Goal: Task Accomplishment & Management: Use online tool/utility

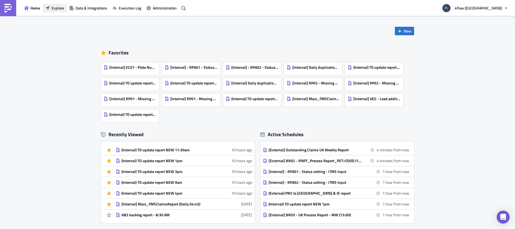
click at [51, 5] on button "Explore" at bounding box center [55, 8] width 24 height 8
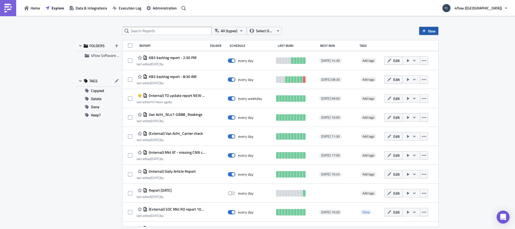
click at [431, 30] on span "New" at bounding box center [432, 31] width 8 height 6
click at [450, 45] on div "Report" at bounding box center [447, 44] width 36 height 5
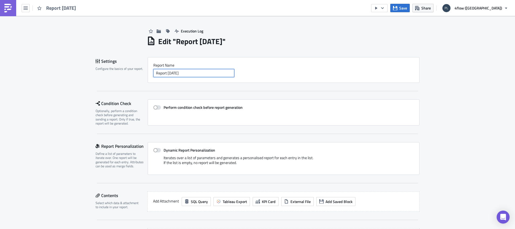
drag, startPoint x: 192, startPoint y: 74, endPoint x: 142, endPoint y: 76, distance: 49.5
click at [142, 76] on div "Settings Configure the basics of your report. Report Nam﻿e Report [DATE]" at bounding box center [258, 70] width 324 height 26
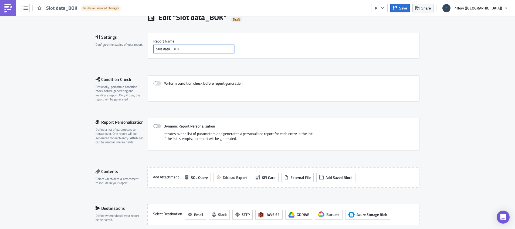
scroll to position [41, 0]
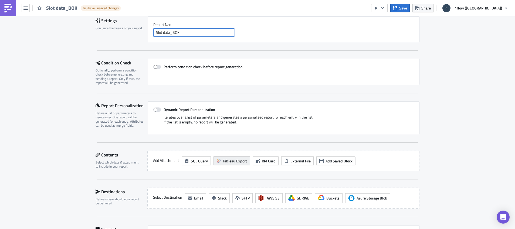
type input "Slot data_BOK"
click at [226, 160] on span "Tableau Export" at bounding box center [235, 161] width 24 height 6
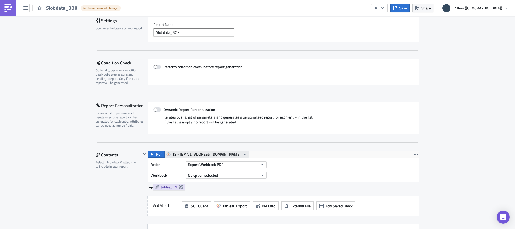
click at [206, 154] on span "TS - [EMAIL_ADDRESS][DOMAIN_NAME]" at bounding box center [207, 154] width 68 height 6
click at [197, 170] on div "TS - Mars Mail" at bounding box center [203, 170] width 67 height 5
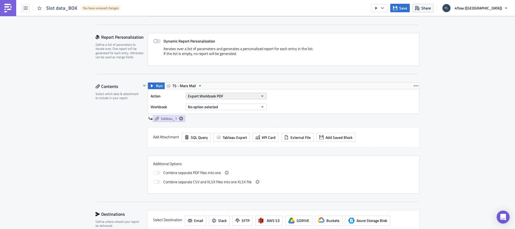
scroll to position [122, 0]
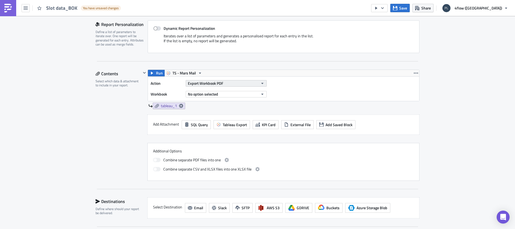
click at [236, 85] on button "Export Workbook PDF" at bounding box center [226, 83] width 81 height 6
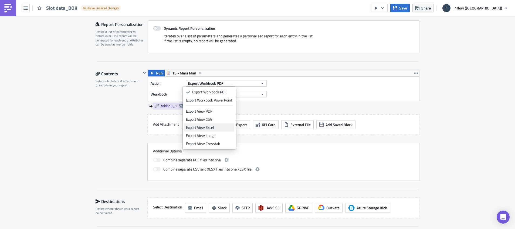
click at [220, 128] on div "Export View Excel" at bounding box center [209, 127] width 46 height 5
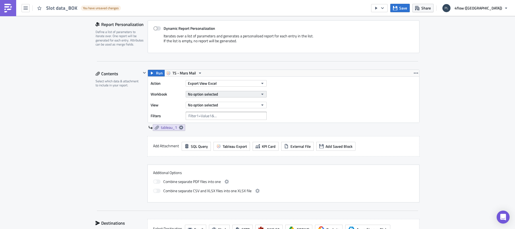
click at [224, 93] on button "No option selected" at bounding box center [226, 94] width 81 height 6
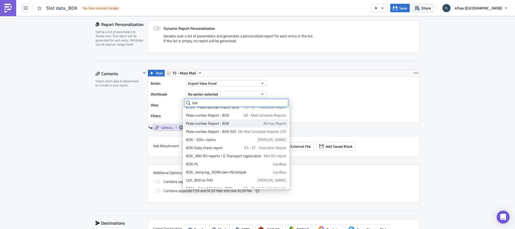
scroll to position [9, 0]
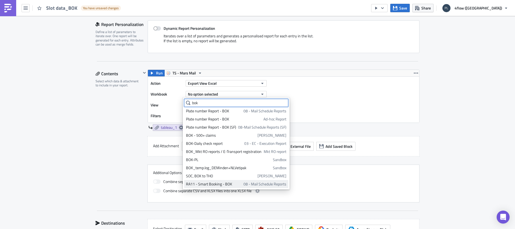
type input "bok"
click at [215, 184] on div "RA11 - Smart Booking - BOK" at bounding box center [214, 183] width 56 height 5
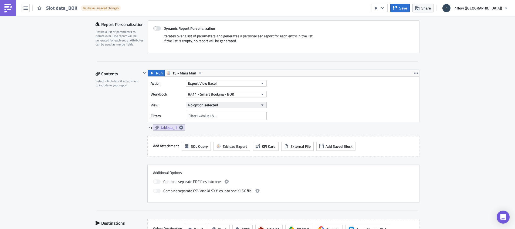
click at [205, 106] on span "No option selected" at bounding box center [203, 105] width 30 height 6
click at [203, 126] on link "Slot Data" at bounding box center [210, 123] width 52 height 8
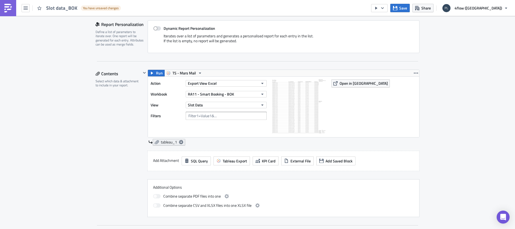
click at [179, 143] on icon at bounding box center [181, 142] width 4 height 4
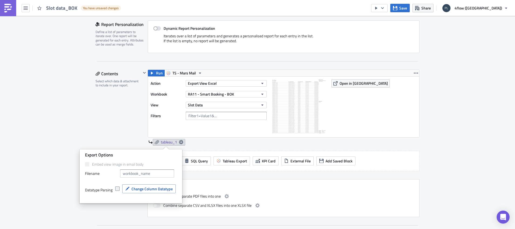
click at [117, 189] on span at bounding box center [117, 188] width 4 height 4
click at [117, 189] on input "checkbox" at bounding box center [118, 189] width 4 height 4
checkbox input "true"
click at [148, 190] on span "Change Column Datatype" at bounding box center [152, 189] width 41 height 6
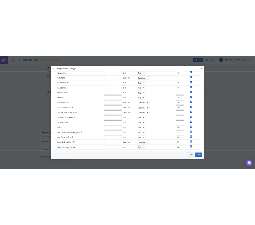
scroll to position [152, 0]
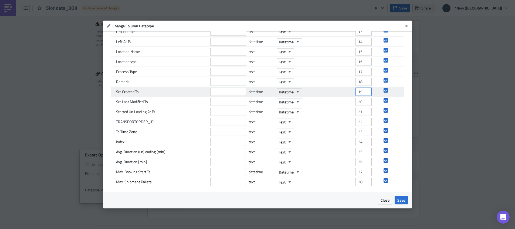
drag, startPoint x: 358, startPoint y: 92, endPoint x: 335, endPoint y: 95, distance: 22.5
click at [335, 95] on div "Src Created Ts datetime Datetime 19" at bounding box center [258, 92] width 294 height 10
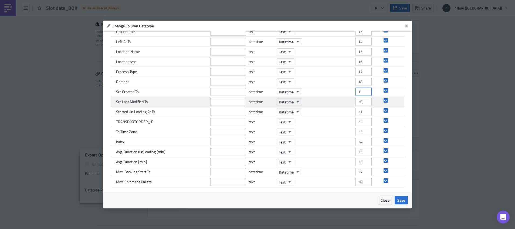
type input "1"
click at [357, 100] on input "22" at bounding box center [364, 102] width 16 height 8
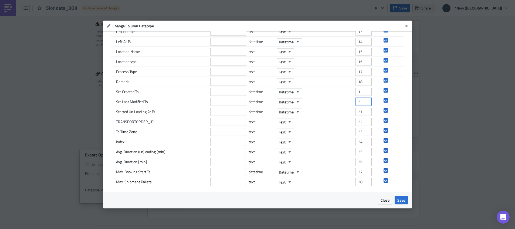
type input "2"
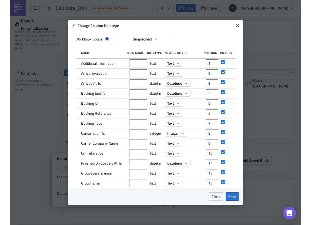
scroll to position [117, 0]
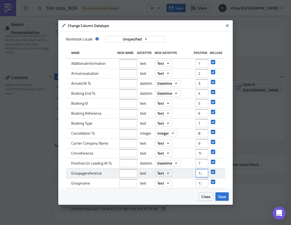
drag, startPoint x: 193, startPoint y: 173, endPoint x: 203, endPoint y: 173, distance: 10.5
click at [203, 173] on div "Groupagereference text Text 12" at bounding box center [146, 174] width 160 height 10
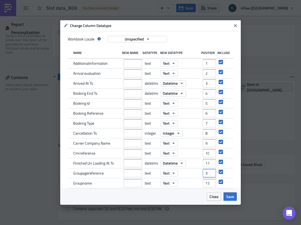
type input "3"
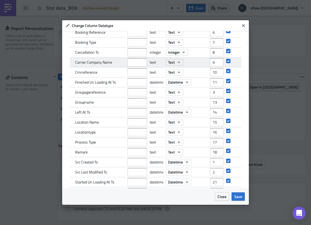
scroll to position [122, 0]
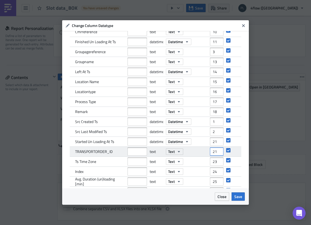
click at [212, 154] on input "21" at bounding box center [217, 152] width 14 height 8
click at [212, 154] on input "20" at bounding box center [217, 152] width 14 height 8
click at [212, 154] on input "19" at bounding box center [217, 152] width 14 height 8
click at [212, 154] on input "18" at bounding box center [217, 152] width 14 height 8
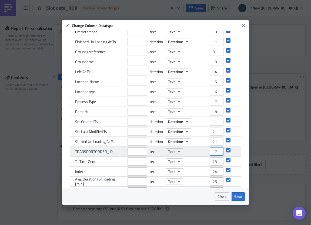
click at [212, 154] on input "17" at bounding box center [217, 152] width 14 height 8
click at [212, 154] on input "16" at bounding box center [217, 152] width 14 height 8
click at [212, 154] on input "15" at bounding box center [217, 152] width 14 height 8
click at [212, 154] on input "14" at bounding box center [217, 152] width 14 height 8
click at [212, 154] on input "13" at bounding box center [217, 152] width 14 height 8
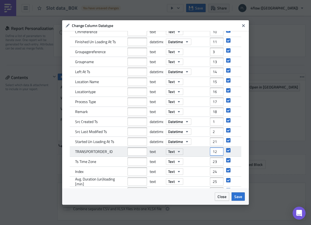
click at [212, 154] on input "12" at bounding box center [217, 152] width 14 height 8
click at [212, 154] on input "11" at bounding box center [217, 152] width 14 height 8
click at [212, 154] on input "10" at bounding box center [217, 152] width 14 height 8
click at [212, 154] on input "9" at bounding box center [217, 152] width 14 height 8
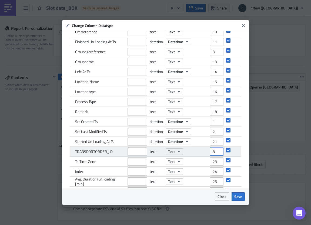
click at [212, 154] on input "8" at bounding box center [217, 152] width 14 height 8
click at [212, 154] on input "7" at bounding box center [217, 152] width 14 height 8
click at [212, 154] on input "6" at bounding box center [217, 152] width 14 height 8
click at [212, 154] on input "5" at bounding box center [217, 152] width 14 height 8
click at [212, 154] on input "4" at bounding box center [217, 152] width 14 height 8
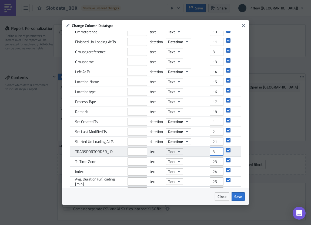
click at [212, 154] on input "3" at bounding box center [217, 152] width 14 height 8
type input "4"
click at [211, 148] on input "4" at bounding box center [217, 152] width 14 height 8
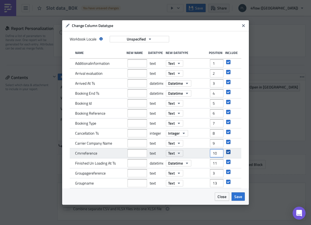
scroll to position [0, 1]
drag, startPoint x: 207, startPoint y: 153, endPoint x: 226, endPoint y: 153, distance: 18.9
click at [226, 153] on div "Cmrreference text Text 10" at bounding box center [156, 154] width 172 height 10
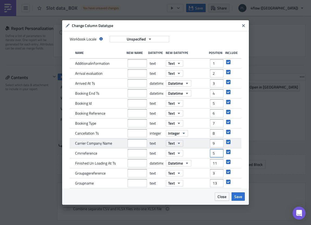
scroll to position [0, 0]
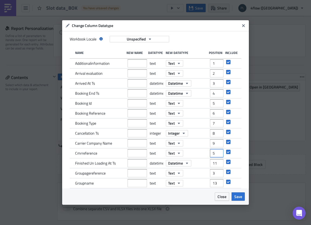
type input "5"
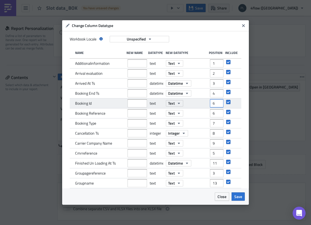
click at [213, 102] on input "6" at bounding box center [217, 103] width 14 height 8
type input "7"
click at [213, 102] on input "7" at bounding box center [217, 103] width 14 height 8
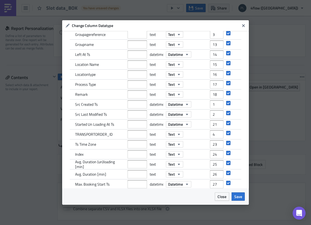
scroll to position [154, 0]
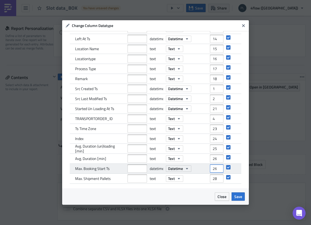
click at [211, 171] on input "26" at bounding box center [217, 169] width 14 height 8
click at [212, 171] on input "25" at bounding box center [217, 169] width 14 height 8
click at [212, 171] on input "24" at bounding box center [217, 169] width 14 height 8
click at [212, 171] on input "23" at bounding box center [217, 169] width 14 height 8
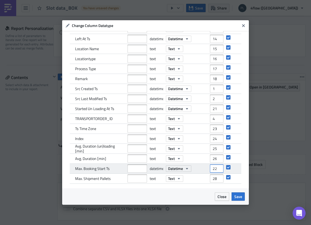
click at [212, 171] on input "22" at bounding box center [217, 169] width 14 height 8
click at [212, 171] on input "21" at bounding box center [217, 169] width 14 height 8
click at [212, 171] on input "20" at bounding box center [217, 169] width 14 height 8
click at [212, 171] on input "19" at bounding box center [217, 169] width 14 height 8
click at [212, 171] on input "18" at bounding box center [217, 169] width 14 height 8
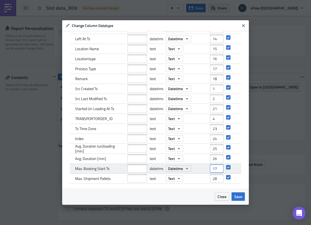
click at [212, 171] on input "17" at bounding box center [217, 169] width 14 height 8
click at [212, 171] on input "16" at bounding box center [217, 169] width 14 height 8
click at [212, 171] on input "15" at bounding box center [217, 169] width 14 height 8
click at [212, 171] on input "14" at bounding box center [217, 169] width 14 height 8
click at [212, 171] on input "13" at bounding box center [217, 169] width 14 height 8
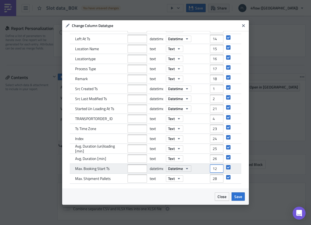
click at [212, 171] on input "12" at bounding box center [217, 169] width 14 height 8
click at [212, 171] on input "11" at bounding box center [217, 169] width 14 height 8
click at [212, 171] on input "10" at bounding box center [217, 169] width 14 height 8
type input "9"
click at [212, 171] on input "9" at bounding box center [217, 169] width 14 height 8
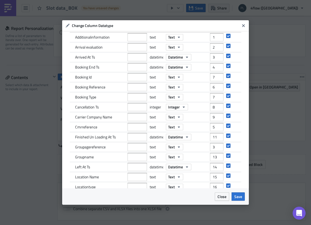
scroll to position [0, 0]
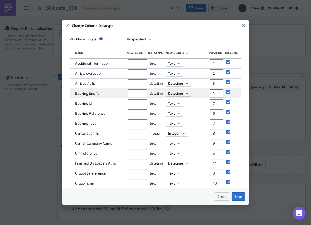
drag, startPoint x: 209, startPoint y: 96, endPoint x: 201, endPoint y: 95, distance: 7.6
click at [201, 95] on div "Booking End Ts datetime Datetime 4" at bounding box center [156, 94] width 172 height 10
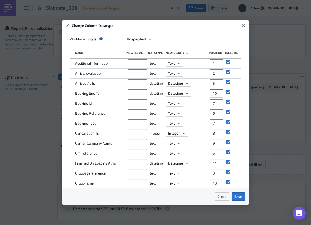
type input "10"
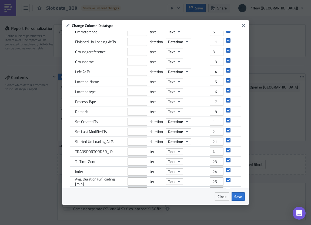
scroll to position [154, 0]
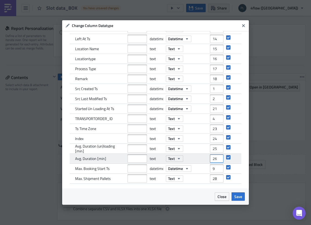
drag, startPoint x: 207, startPoint y: 161, endPoint x: 217, endPoint y: 161, distance: 9.5
click at [217, 161] on input "26" at bounding box center [217, 159] width 14 height 8
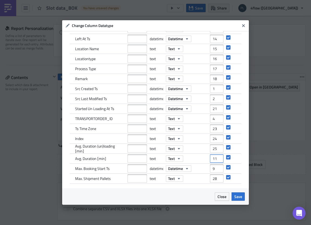
type input "11"
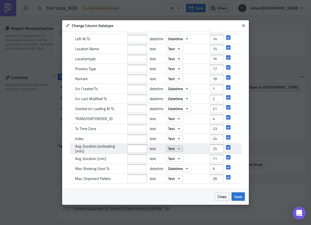
scroll to position [114, 0]
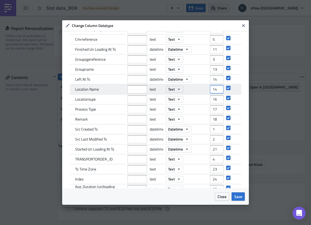
click at [214, 92] on input "14" at bounding box center [217, 89] width 14 height 8
click at [214, 92] on input "13" at bounding box center [217, 89] width 14 height 8
type input "12"
click at [214, 92] on input "12" at bounding box center [217, 89] width 14 height 8
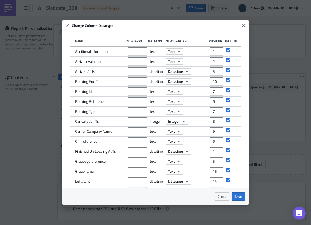
scroll to position [0, 0]
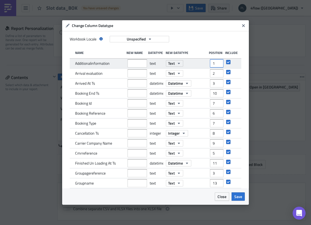
drag, startPoint x: 207, startPoint y: 65, endPoint x: 213, endPoint y: 65, distance: 5.9
click at [213, 65] on input "1" at bounding box center [217, 63] width 14 height 8
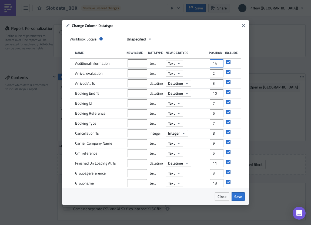
type input "14"
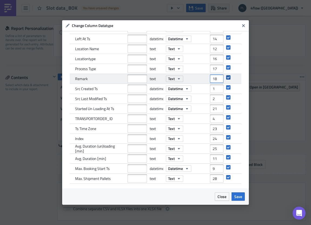
drag, startPoint x: 207, startPoint y: 80, endPoint x: 221, endPoint y: 80, distance: 14.1
click at [221, 80] on div "Remark text Text 18" at bounding box center [156, 79] width 172 height 10
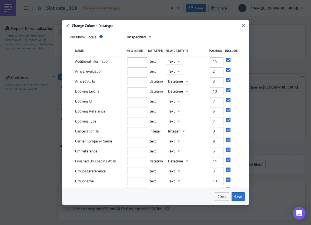
scroll to position [0, 0]
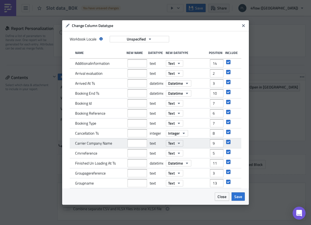
type input "15"
drag, startPoint x: 207, startPoint y: 143, endPoint x: 215, endPoint y: 144, distance: 8.1
click at [215, 144] on input "9" at bounding box center [217, 143] width 14 height 8
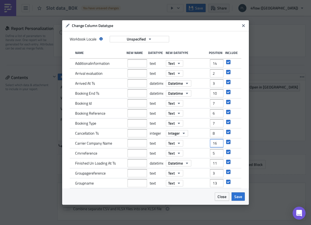
type input "16"
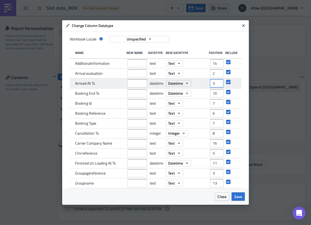
drag, startPoint x: 210, startPoint y: 85, endPoint x: 202, endPoint y: 86, distance: 8.1
click at [202, 86] on div "Arrived At Ts datetime Datetime 3" at bounding box center [156, 84] width 172 height 10
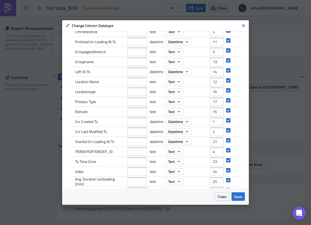
scroll to position [154, 0]
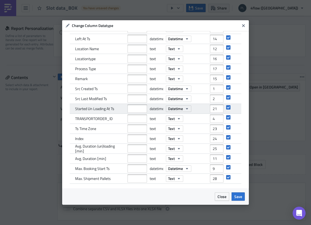
type input "17"
drag, startPoint x: 206, startPoint y: 109, endPoint x: 216, endPoint y: 110, distance: 10.6
click at [216, 110] on input "21" at bounding box center [217, 109] width 14 height 8
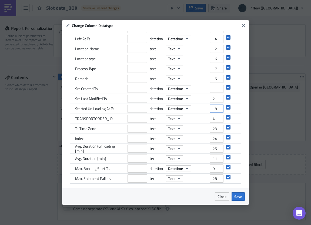
type input "18"
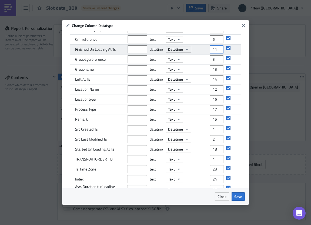
drag, startPoint x: 207, startPoint y: 52, endPoint x: 215, endPoint y: 51, distance: 8.1
click at [215, 51] on input "11" at bounding box center [217, 49] width 14 height 8
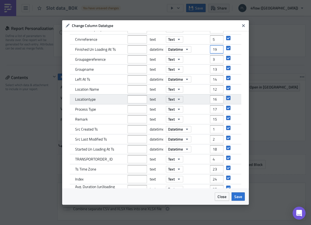
scroll to position [154, 0]
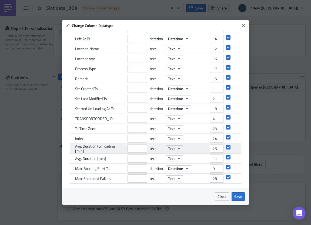
type input "19"
drag, startPoint x: 207, startPoint y: 149, endPoint x: 220, endPoint y: 149, distance: 13.2
click at [220, 149] on div "Avg. Duration (un)loading [min] text Text 25" at bounding box center [156, 149] width 172 height 10
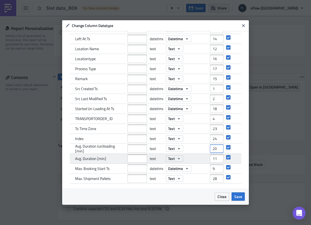
scroll to position [114, 0]
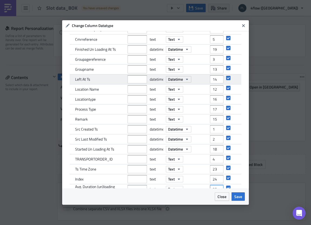
type input "20"
drag, startPoint x: 208, startPoint y: 79, endPoint x: 217, endPoint y: 79, distance: 8.6
click at [217, 79] on input "14" at bounding box center [217, 79] width 14 height 8
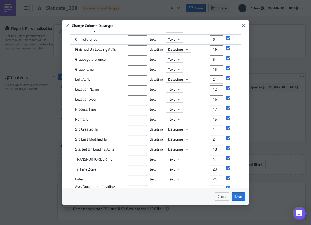
type input "21"
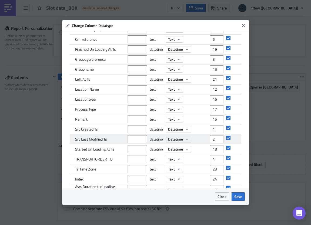
scroll to position [154, 0]
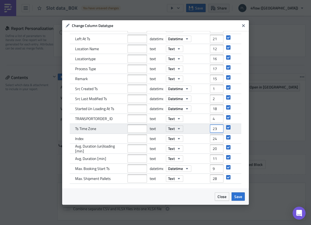
drag, startPoint x: 207, startPoint y: 129, endPoint x: 216, endPoint y: 129, distance: 9.2
click at [216, 129] on input "23" at bounding box center [217, 129] width 14 height 8
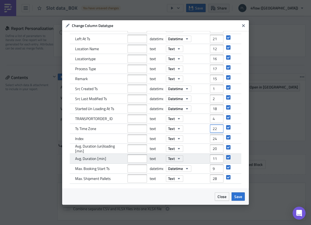
scroll to position [114, 0]
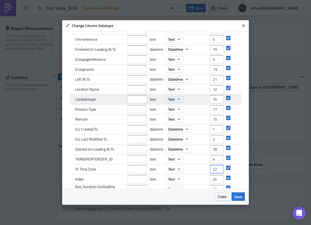
type input "22"
drag, startPoint x: 208, startPoint y: 101, endPoint x: 222, endPoint y: 101, distance: 14.0
click at [222, 101] on div "Locationtype text Text 16" at bounding box center [156, 100] width 172 height 10
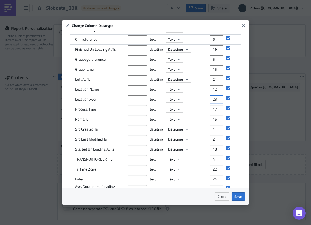
type input "23"
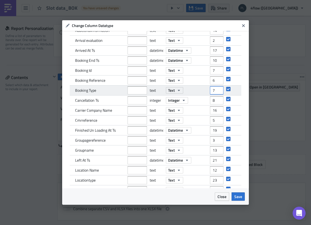
drag, startPoint x: 207, startPoint y: 90, endPoint x: 215, endPoint y: 91, distance: 7.9
click at [215, 91] on input "7" at bounding box center [217, 90] width 14 height 8
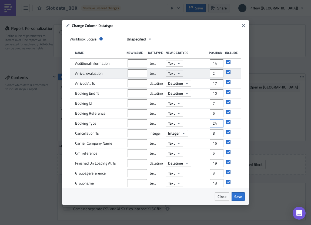
type input "24"
drag, startPoint x: 206, startPoint y: 74, endPoint x: 216, endPoint y: 73, distance: 9.5
click at [216, 73] on input "2" at bounding box center [217, 73] width 14 height 8
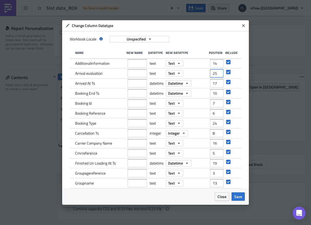
type input "25"
click at [236, 196] on span "Save" at bounding box center [238, 197] width 8 height 6
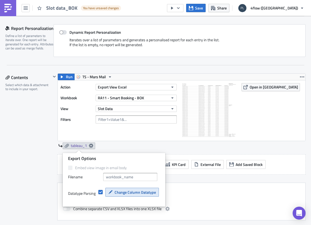
click at [137, 192] on span "Change Column Datatype" at bounding box center [135, 193] width 41 height 6
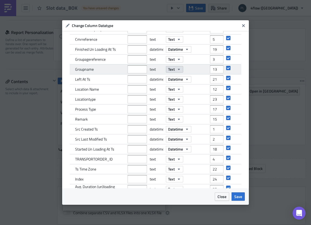
scroll to position [154, 0]
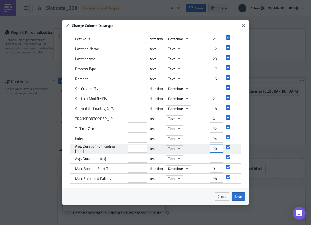
click at [210, 150] on input "20" at bounding box center [217, 149] width 14 height 8
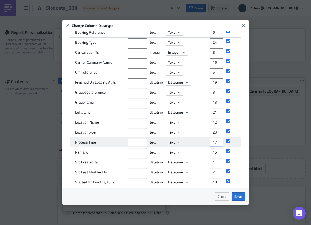
scroll to position [0, 1]
drag, startPoint x: 208, startPoint y: 144, endPoint x: 214, endPoint y: 144, distance: 6.5
click at [214, 144] on input "17" at bounding box center [217, 142] width 14 height 8
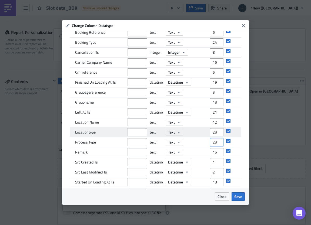
type input "23"
drag, startPoint x: 207, startPoint y: 133, endPoint x: 213, endPoint y: 133, distance: 6.2
click at [213, 133] on input "23" at bounding box center [217, 132] width 14 height 8
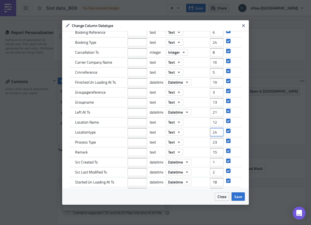
type input "24"
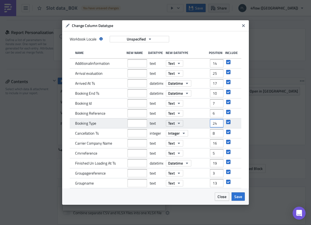
drag, startPoint x: 207, startPoint y: 123, endPoint x: 213, endPoint y: 124, distance: 6.2
click at [213, 124] on input "24" at bounding box center [217, 123] width 14 height 8
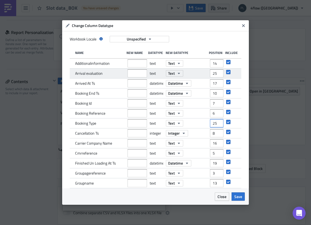
type input "25"
drag, startPoint x: 207, startPoint y: 74, endPoint x: 213, endPoint y: 74, distance: 6.2
click at [213, 74] on input "25" at bounding box center [217, 73] width 14 height 8
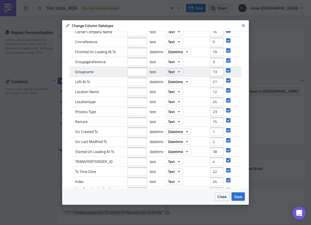
scroll to position [154, 0]
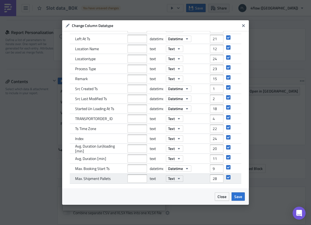
type input "26"
drag, startPoint x: 206, startPoint y: 180, endPoint x: 223, endPoint y: 180, distance: 16.7
click at [223, 180] on div "Max. Shipment Pallets text Text 28" at bounding box center [156, 179] width 172 height 10
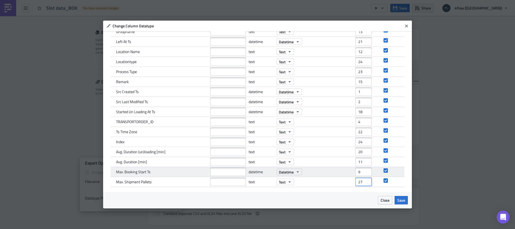
scroll to position [112, 0]
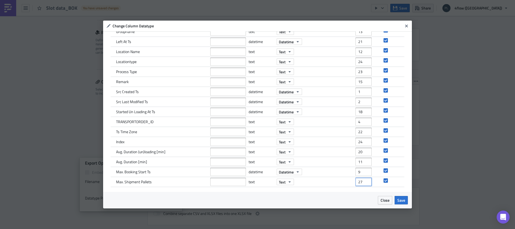
type input "27"
click at [399, 199] on span "Save" at bounding box center [402, 200] width 8 height 6
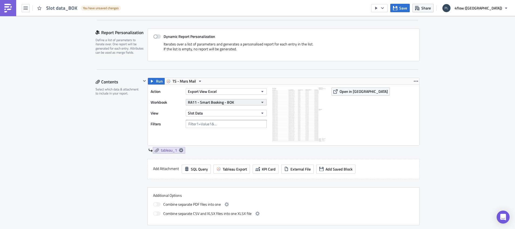
click at [250, 102] on button "RA11 - Smart Booking - BOK" at bounding box center [226, 102] width 81 height 6
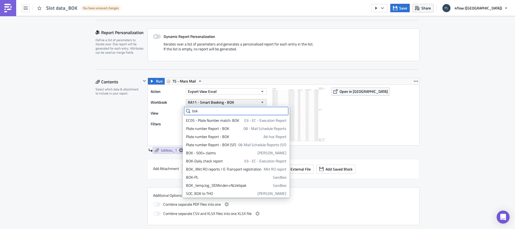
scroll to position [9, 0]
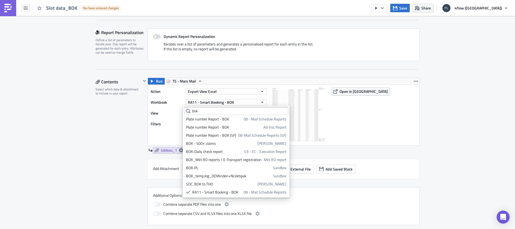
click at [78, 124] on div "Execution Log Edit " Slot data_BOK " Draft Settings Configure the basics of you…" at bounding box center [257, 131] width 515 height 459
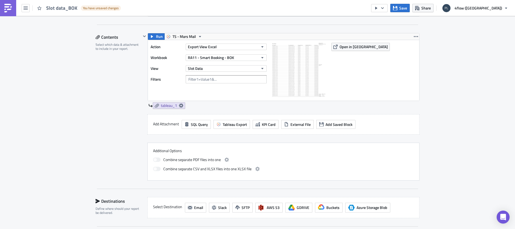
scroll to position [235, 0]
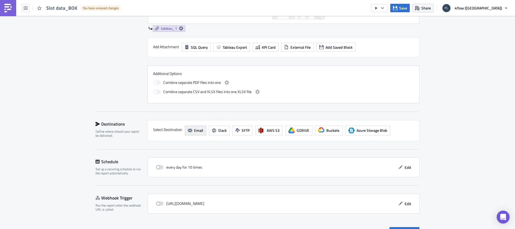
click at [196, 130] on span "Email" at bounding box center [198, 130] width 9 height 6
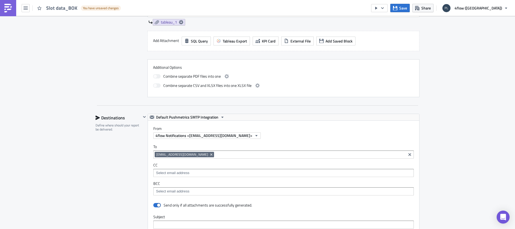
scroll to position [276, 0]
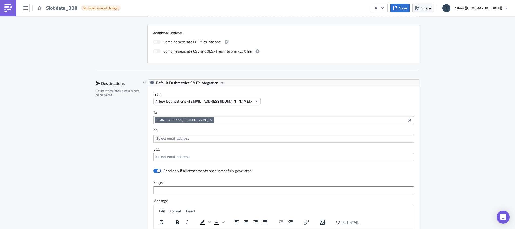
click at [187, 155] on input at bounding box center [283, 156] width 257 height 5
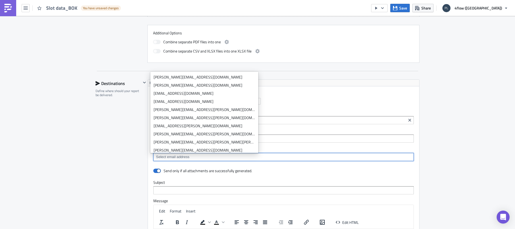
paste input "[EMAIL_ADDRESS][DOMAIN_NAME]"
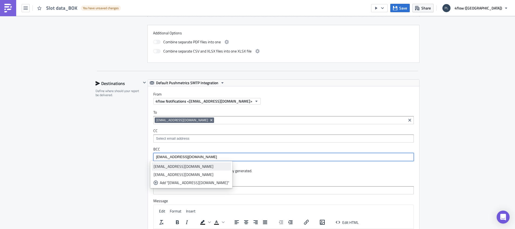
type input "[EMAIL_ADDRESS][DOMAIN_NAME]"
click at [229, 165] on div "[EMAIL_ADDRESS][DOMAIN_NAME]" at bounding box center [192, 165] width 76 height 5
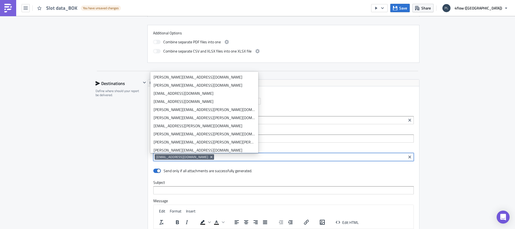
paste input "[DOMAIN_NAME][EMAIL_ADDRESS][DOMAIN_NAME]"
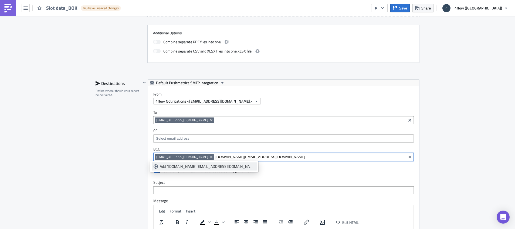
type input "[DOMAIN_NAME][EMAIL_ADDRESS][DOMAIN_NAME]"
click at [185, 167] on div "Add "[DOMAIN_NAME][EMAIL_ADDRESS][DOMAIN_NAME]"" at bounding box center [207, 165] width 95 height 5
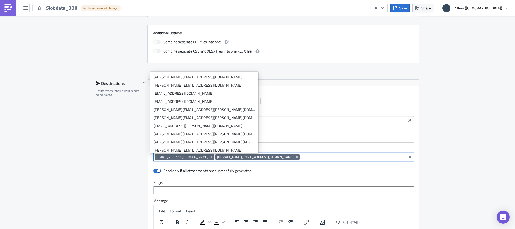
click at [71, 162] on div "Execution Log Edit " Slot data_BOK " Draft Settings Configure the basics of you…" at bounding box center [257, 78] width 515 height 677
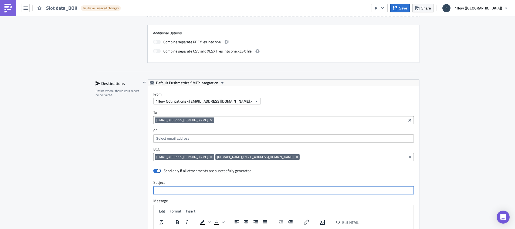
click at [173, 191] on input "text" at bounding box center [283, 190] width 261 height 8
type input "Daily Slot Report - P Development"
click at [305, 157] on input at bounding box center [353, 156] width 104 height 5
click at [60, 136] on div "Execution Log Edit " Slot data_BOK " Draft Settings Configure the basics of you…" at bounding box center [257, 78] width 515 height 677
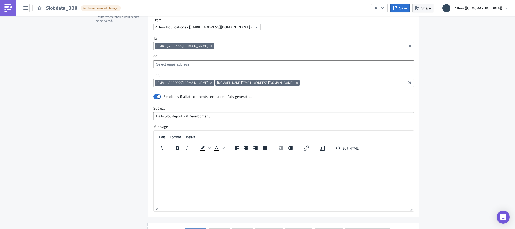
scroll to position [357, 0]
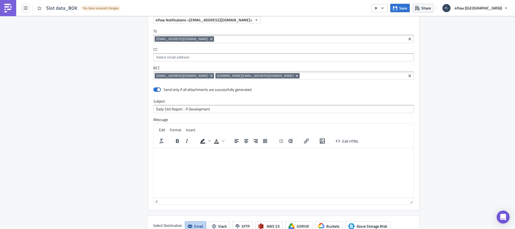
click at [166, 40] on span "[EMAIL_ADDRESS][DOMAIN_NAME]" at bounding box center [182, 39] width 52 height 4
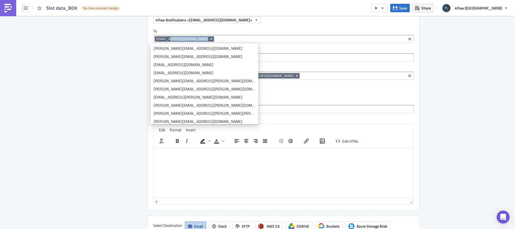
drag, startPoint x: 166, startPoint y: 39, endPoint x: 283, endPoint y: 76, distance: 122.7
click at [283, 76] on div "To [EMAIL_ADDRESS][DOMAIN_NAME] [EMAIL_ADDRESS][DOMAIN_NAME] CC BCC [EMAIL_ADDR…" at bounding box center [283, 54] width 271 height 62
drag, startPoint x: 153, startPoint y: 39, endPoint x: 190, endPoint y: 39, distance: 37.3
click at [190, 39] on span "[EMAIL_ADDRESS][DOMAIN_NAME]" at bounding box center [182, 39] width 52 height 4
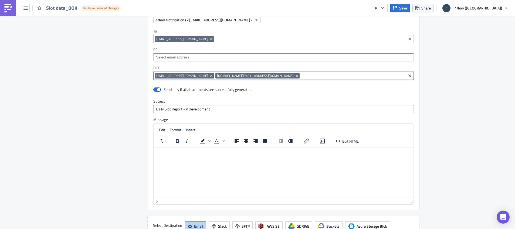
click at [301, 75] on input at bounding box center [353, 75] width 104 height 5
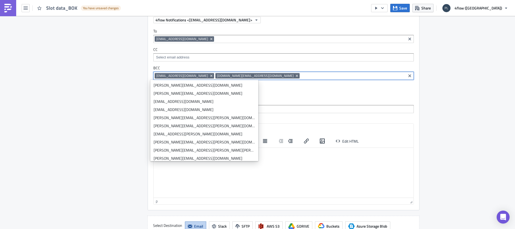
paste input "[DOMAIN_NAME][EMAIL_ADDRESS][DOMAIN_NAME]"
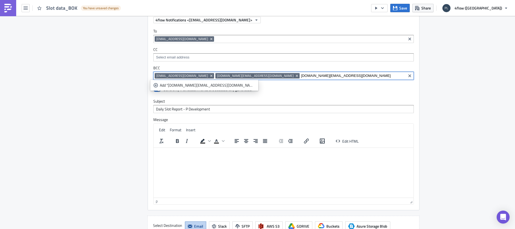
drag, startPoint x: 303, startPoint y: 76, endPoint x: 263, endPoint y: 78, distance: 40.0
click at [263, 78] on div "[EMAIL_ADDRESS][DOMAIN_NAME] [DOMAIN_NAME][EMAIL_ADDRESS][DOMAIN_NAME] [DOMAIN_…" at bounding box center [280, 76] width 250 height 7
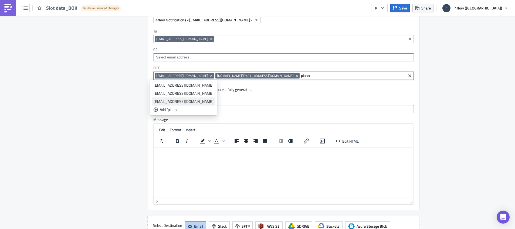
type input "plann"
click at [196, 100] on div "[EMAIL_ADDRESS][DOMAIN_NAME]" at bounding box center [184, 101] width 60 height 5
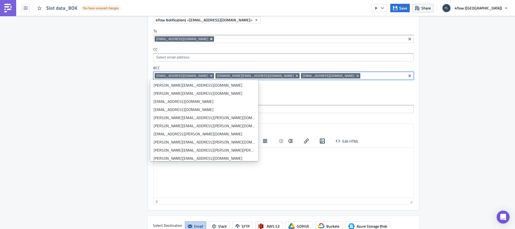
click at [210, 38] on icon "Remove Tag" at bounding box center [211, 39] width 2 height 2
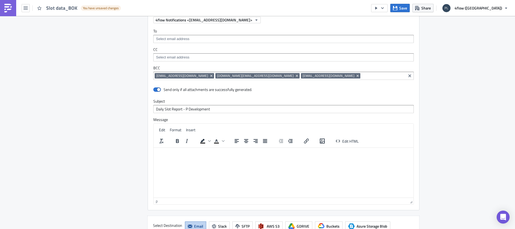
click at [0, 82] on html "Slot data_BOK You have unsaved changes Save Share 4flow (Mars) Execution Log Ed…" at bounding box center [257, 114] width 515 height 229
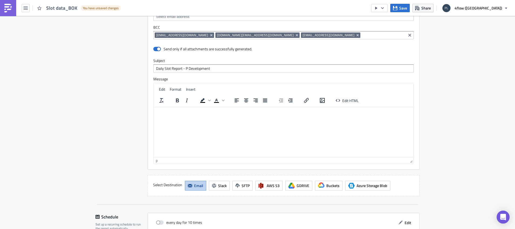
click at [179, 115] on html at bounding box center [284, 111] width 260 height 9
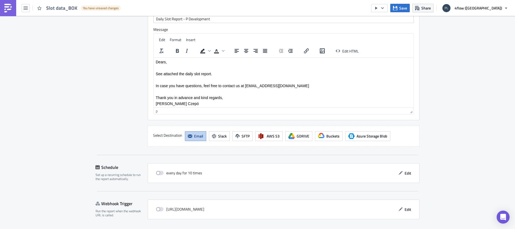
scroll to position [463, 0]
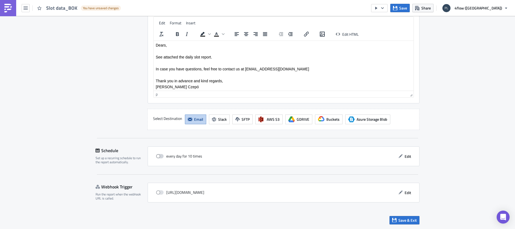
click at [156, 156] on span at bounding box center [160, 156] width 8 height 4
click at [157, 156] on input "checkbox" at bounding box center [159, 156] width 4 height 4
checkbox input "true"
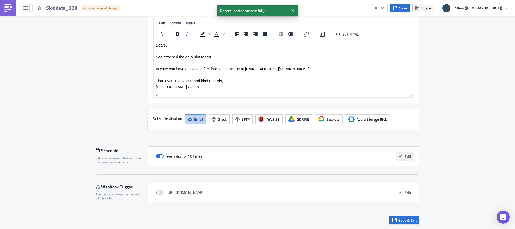
click at [399, 156] on icon "button" at bounding box center [401, 156] width 4 height 4
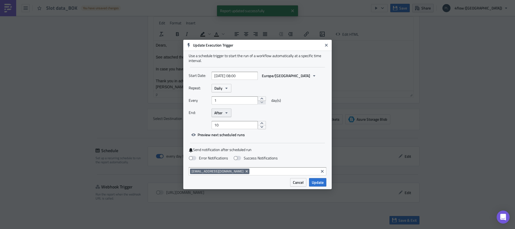
click at [227, 115] on icon "button" at bounding box center [226, 112] width 4 height 4
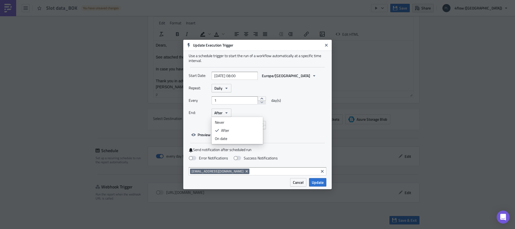
click at [229, 121] on div "Never" at bounding box center [237, 121] width 45 height 5
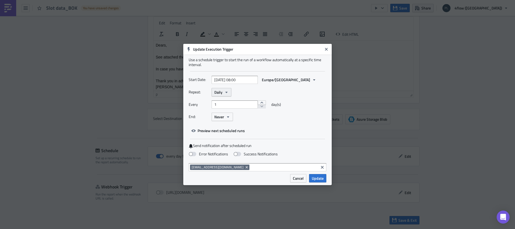
click at [227, 93] on icon "button" at bounding box center [226, 92] width 4 height 4
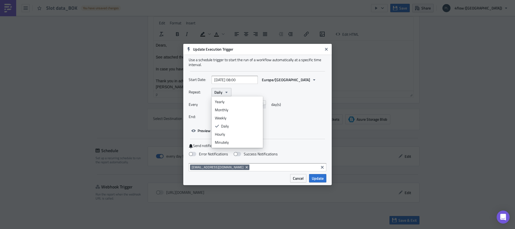
click at [227, 93] on icon "button" at bounding box center [227, 91] width 2 height 1
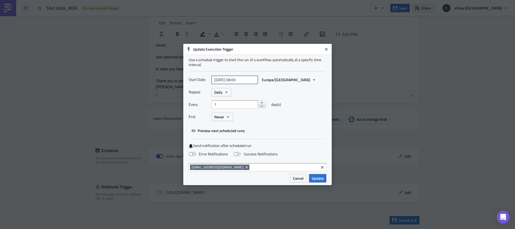
click at [239, 81] on input "[DATE] 08:00" at bounding box center [235, 80] width 46 height 8
select select "7"
select select "2025"
type input "[DATE] 06:00"
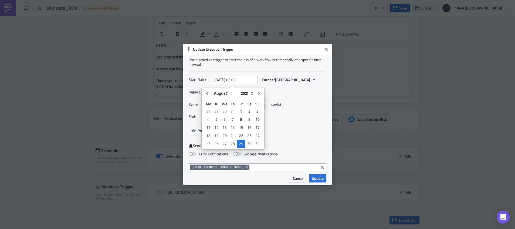
click at [310, 123] on div "Repeat: Daily Every 1 day(s) End: Never" at bounding box center [258, 106] width 138 height 37
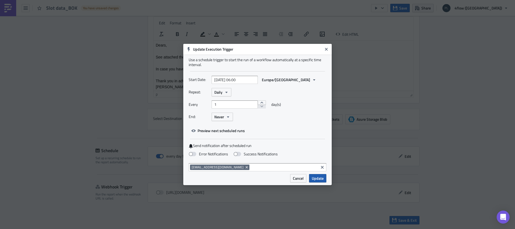
click at [315, 174] on button "Update" at bounding box center [317, 178] width 17 height 8
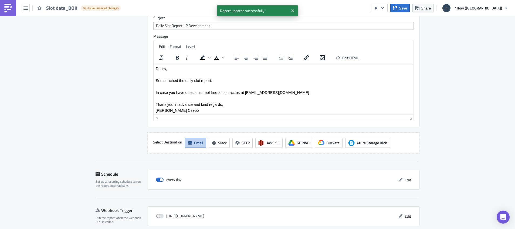
scroll to position [423, 0]
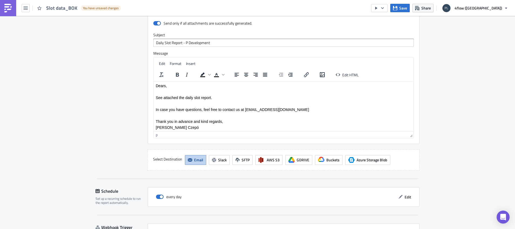
click at [165, 135] on div "p" at bounding box center [282, 135] width 252 height 6
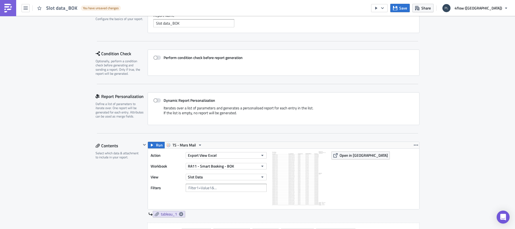
scroll to position [0, 0]
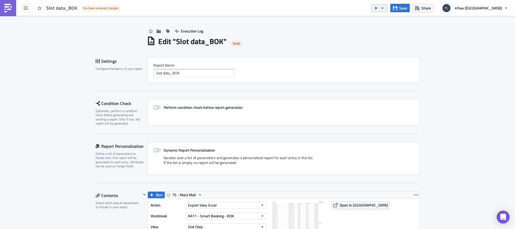
click at [388, 11] on button "button" at bounding box center [379, 8] width 16 height 8
click at [398, 10] on icon "button" at bounding box center [395, 8] width 4 height 4
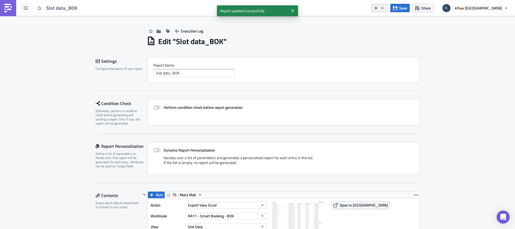
click at [385, 9] on icon "button" at bounding box center [383, 8] width 4 height 4
click at [408, 23] on div "Send Just to Me" at bounding box center [423, 21] width 42 height 5
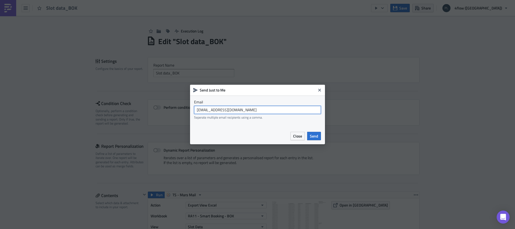
drag, startPoint x: 237, startPoint y: 109, endPoint x: 177, endPoint y: 108, distance: 59.2
click at [177, 108] on div "Send Just to Me Email [EMAIL_ADDRESS][DOMAIN_NAME] Seperate multiple email reci…" at bounding box center [257, 114] width 515 height 229
type input "[EMAIL_ADDRESS][DOMAIN_NAME]"
click at [315, 135] on span "Send" at bounding box center [314, 136] width 8 height 6
